Goal: Transaction & Acquisition: Purchase product/service

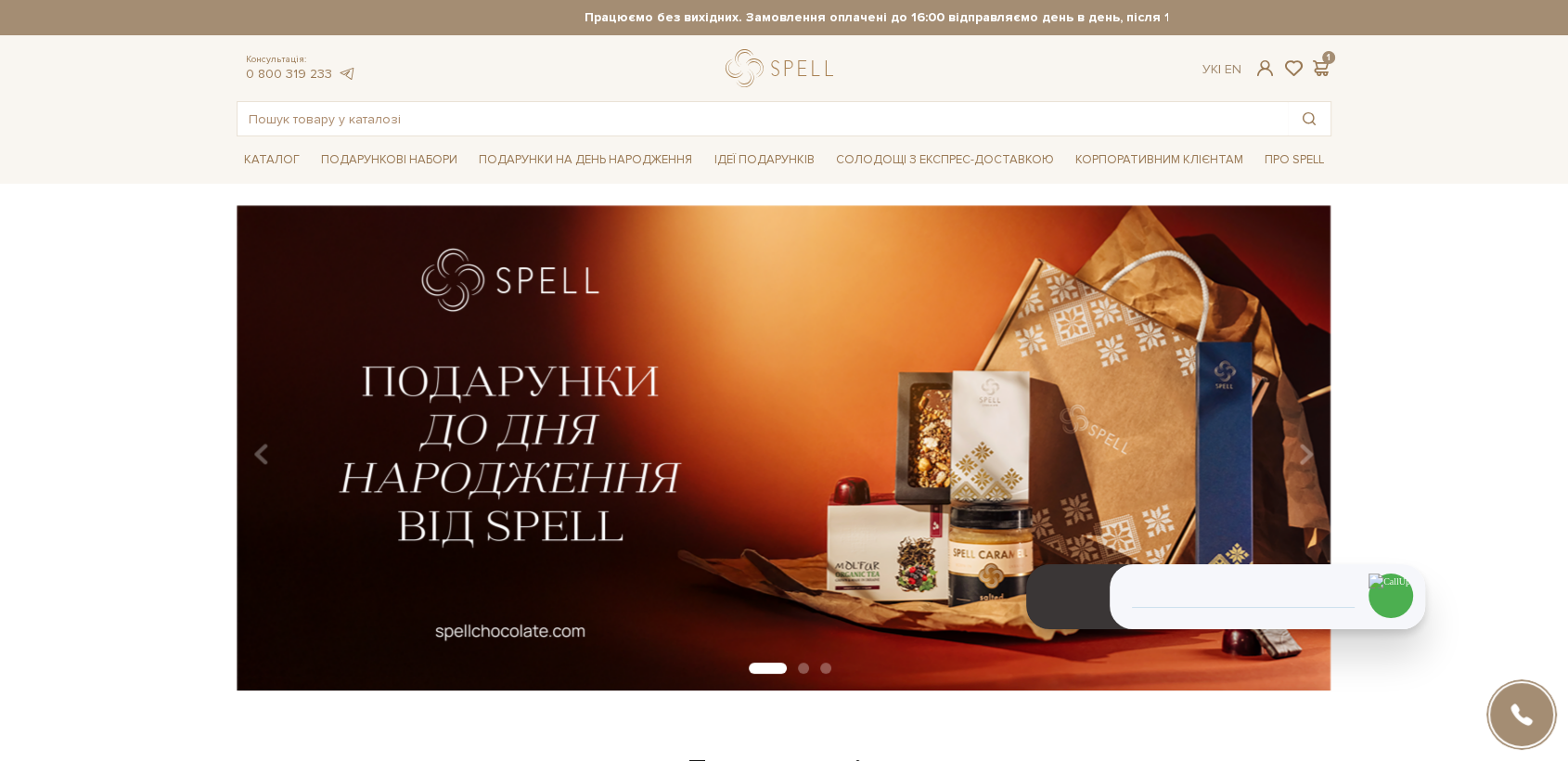
click at [787, 54] on link "logo" at bounding box center [784, 68] width 116 height 38
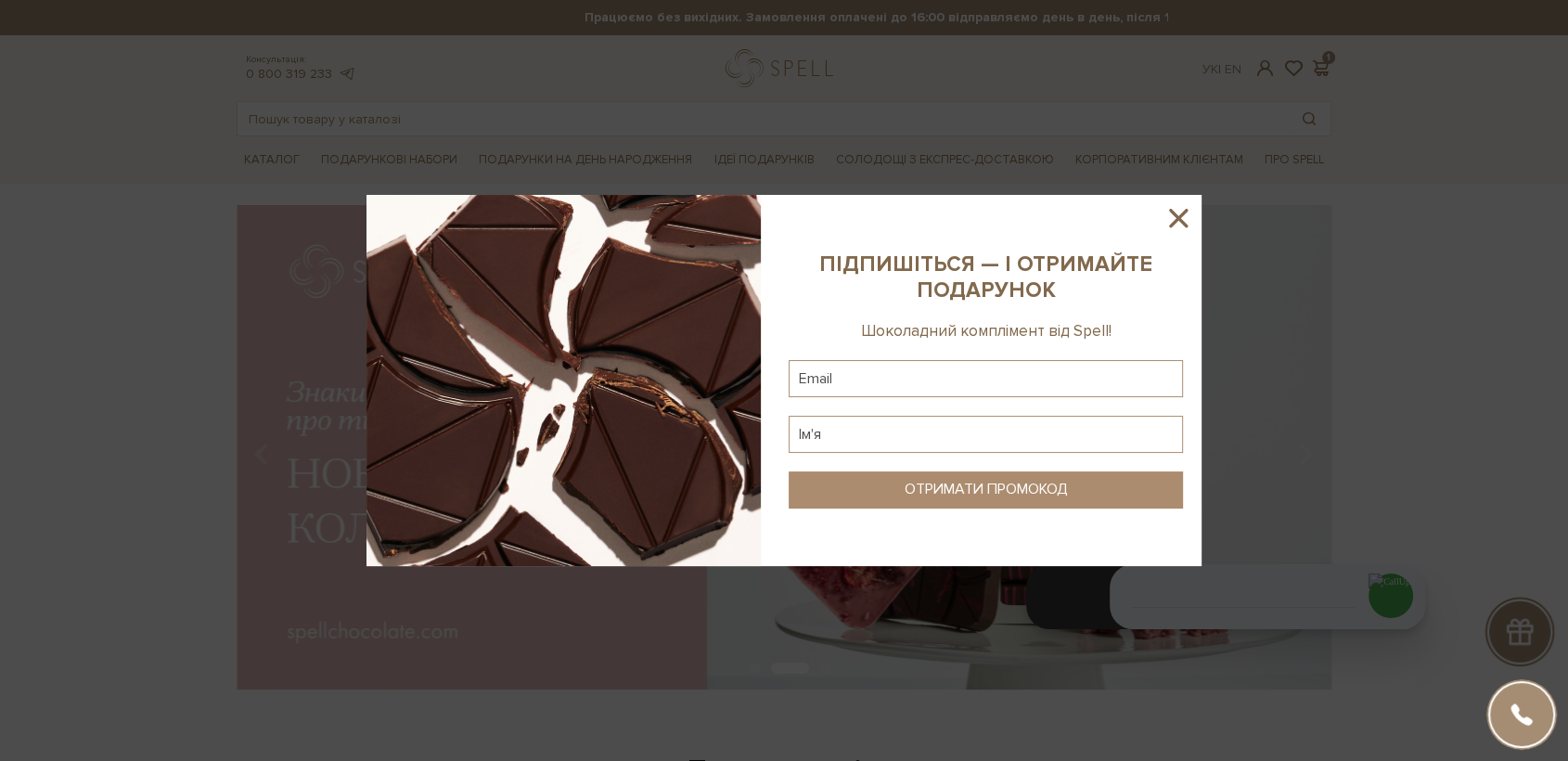
drag, startPoint x: 112, startPoint y: 197, endPoint x: 391, endPoint y: 151, distance: 282.8
click at [391, 151] on div at bounding box center [784, 380] width 1568 height 761
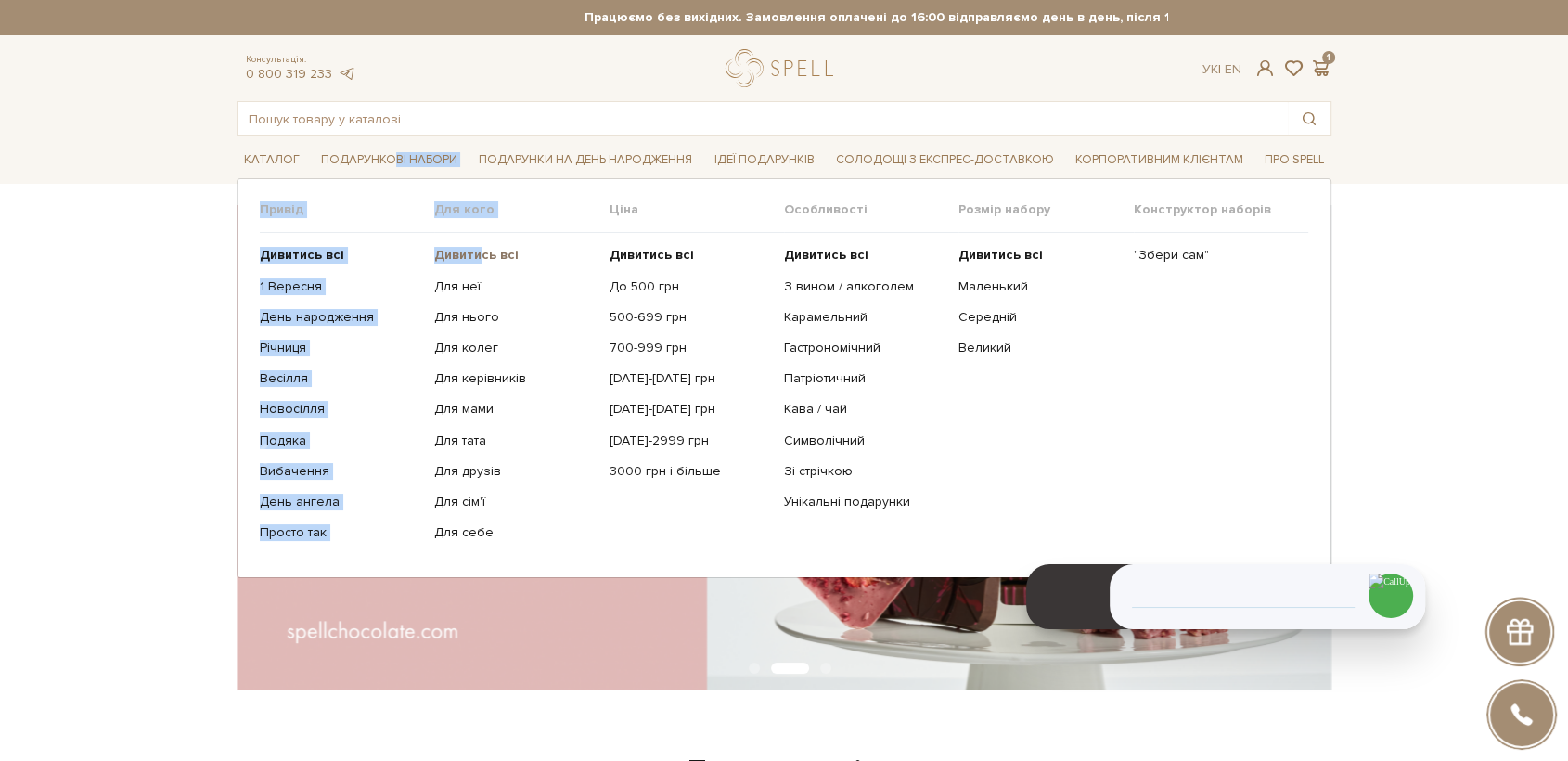
drag, startPoint x: 391, startPoint y: 151, endPoint x: 477, endPoint y: 259, distance: 138.1
click at [477, 259] on b "Дивитись всі" at bounding box center [476, 255] width 85 height 16
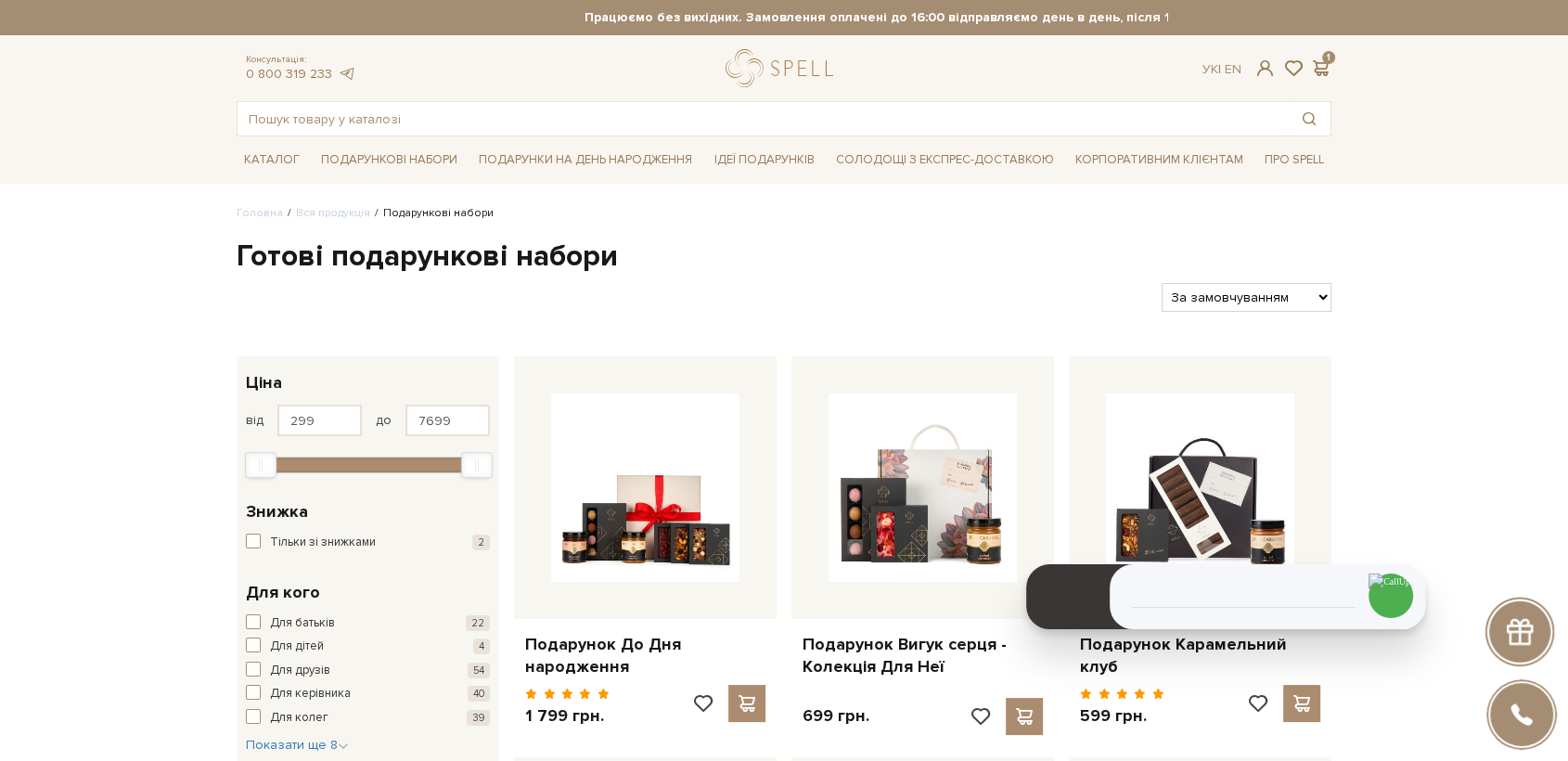
click at [507, 29] on div "Працюємо без вихідних. Замовлення оплачені до 16:00 відправляємо день в день, п…" at bounding box center [784, 18] width 1095 height 35
click at [771, 61] on link "logo" at bounding box center [784, 68] width 116 height 38
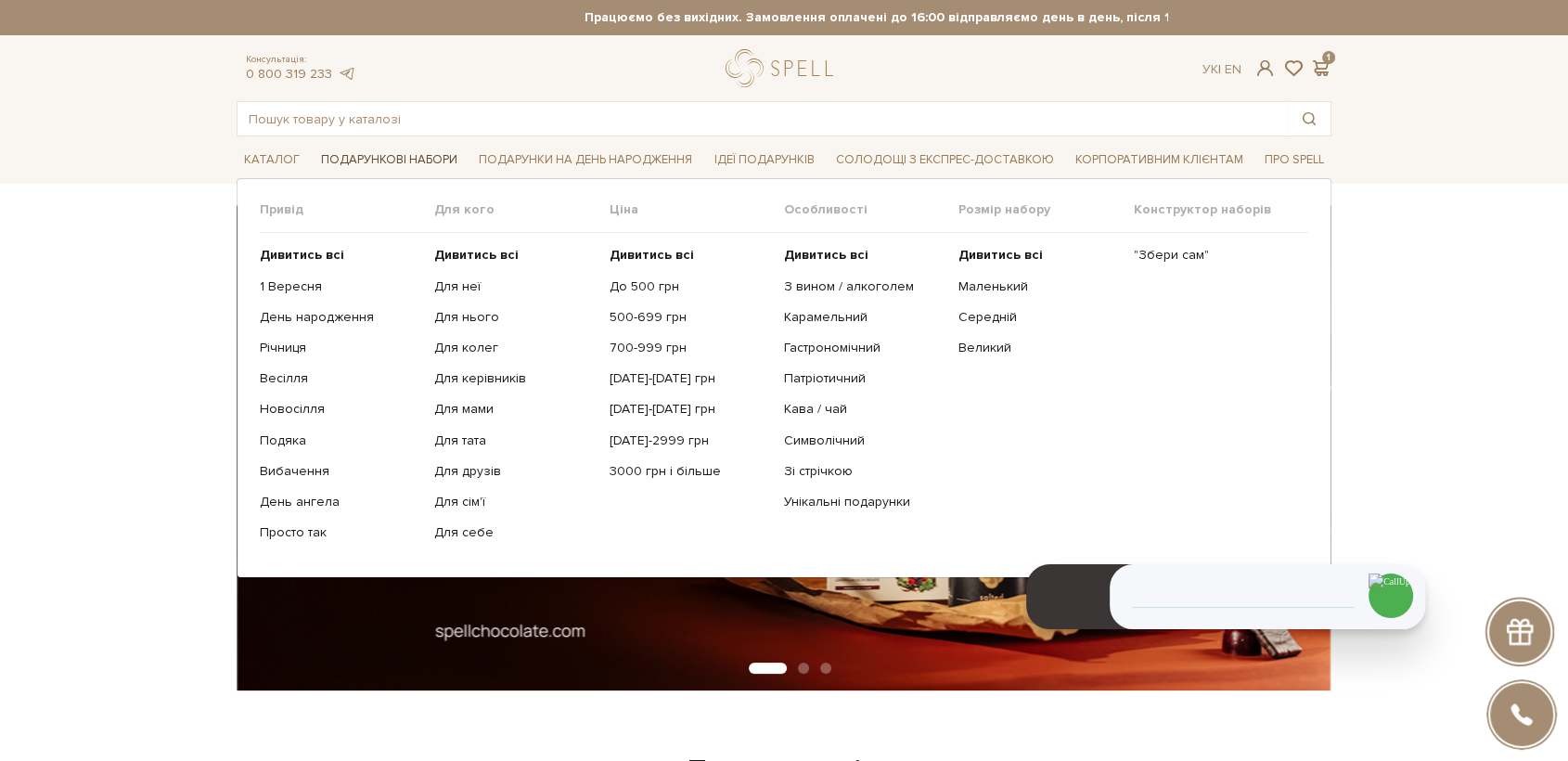
click at [350, 155] on span "Подарункові набори" at bounding box center [389, 160] width 152 height 29
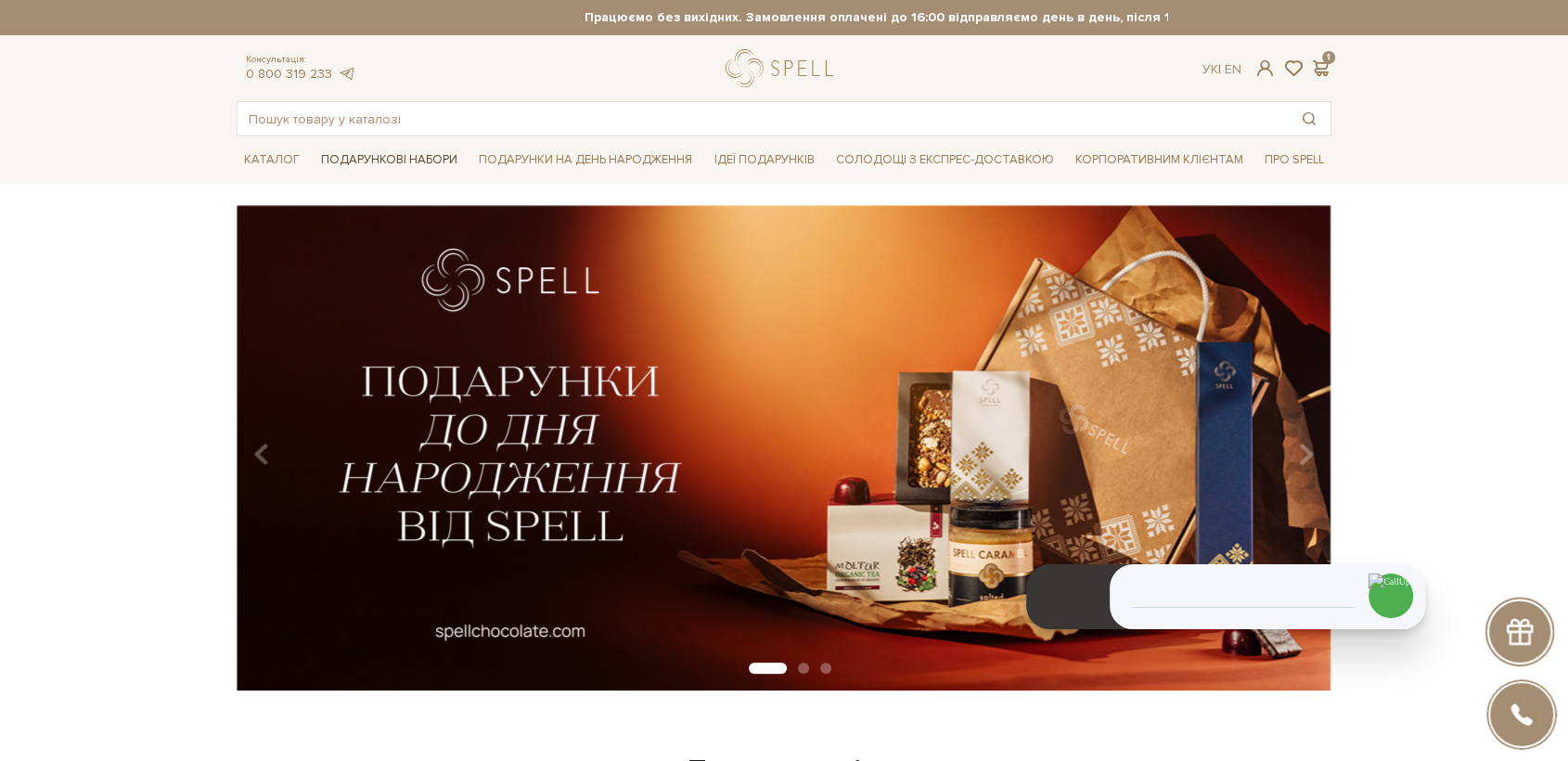
click at [363, 155] on span "Подарункові набори" at bounding box center [389, 160] width 152 height 29
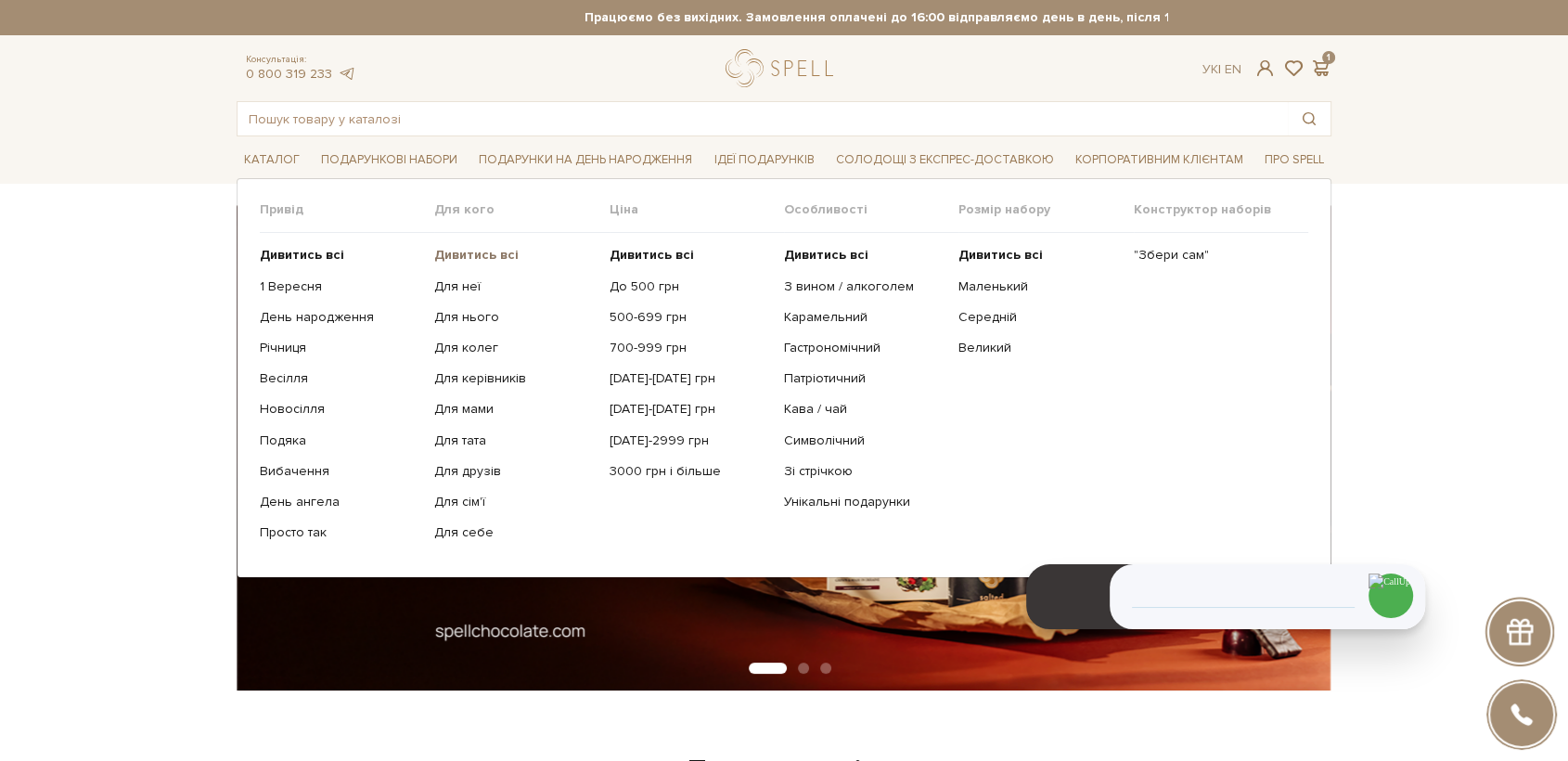
click at [461, 252] on b "Дивитись всі" at bounding box center [476, 255] width 85 height 16
